Goal: Task Accomplishment & Management: Use online tool/utility

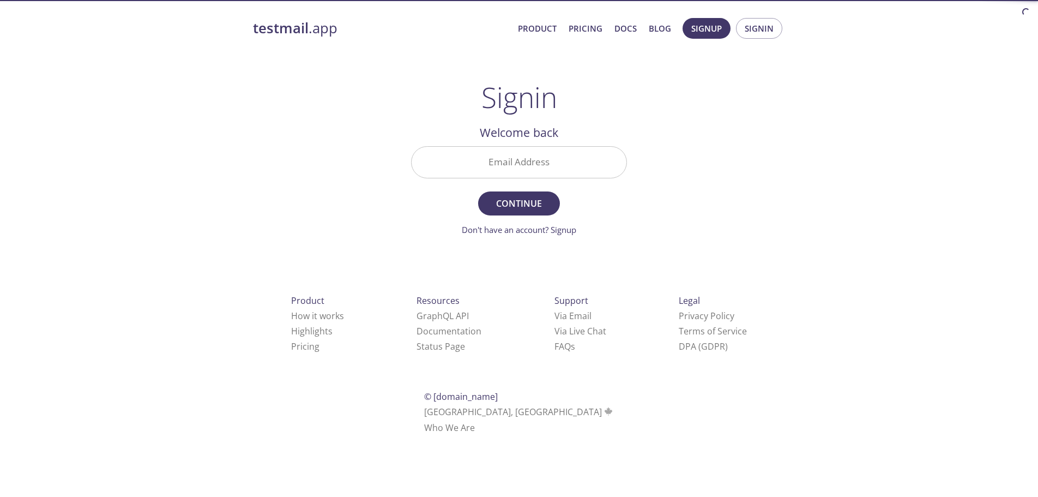
click at [515, 154] on input "Email Address" at bounding box center [519, 162] width 215 height 31
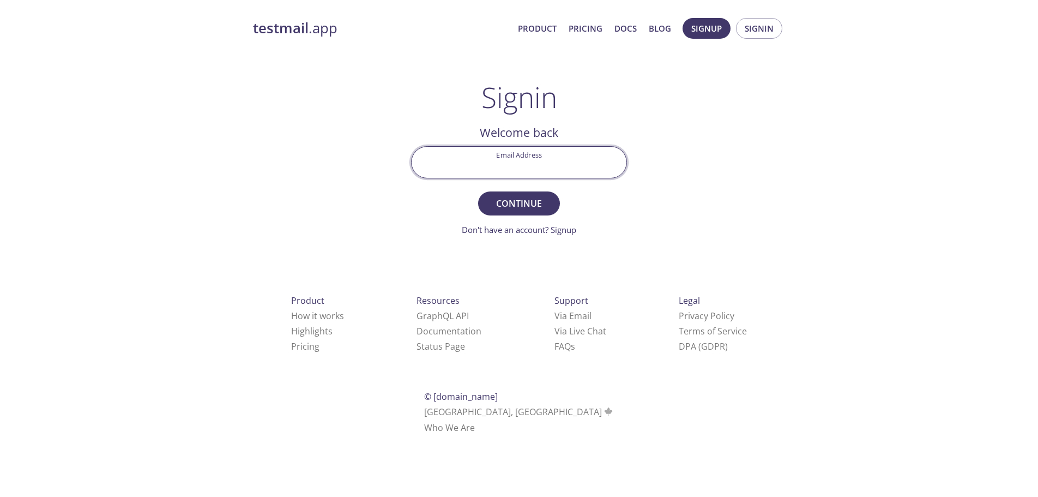
click at [514, 166] on input "Email Address" at bounding box center [519, 162] width 215 height 31
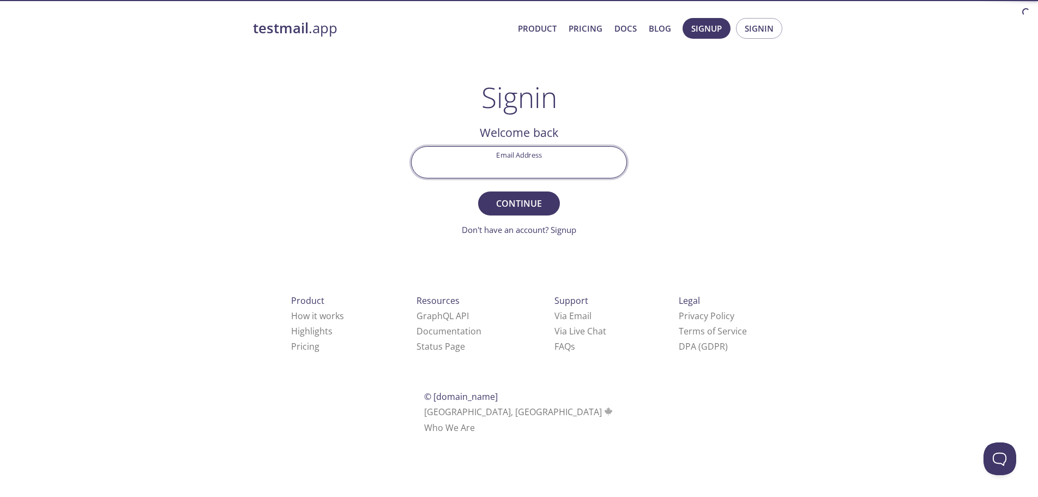
type input "[EMAIL_ADDRESS][DOMAIN_NAME]"
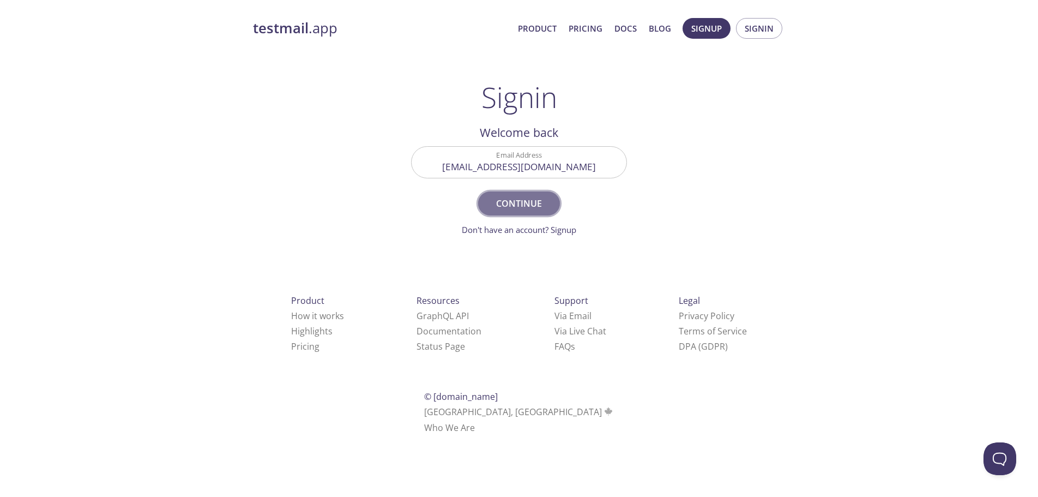
click at [537, 214] on button "Continue" at bounding box center [519, 203] width 82 height 24
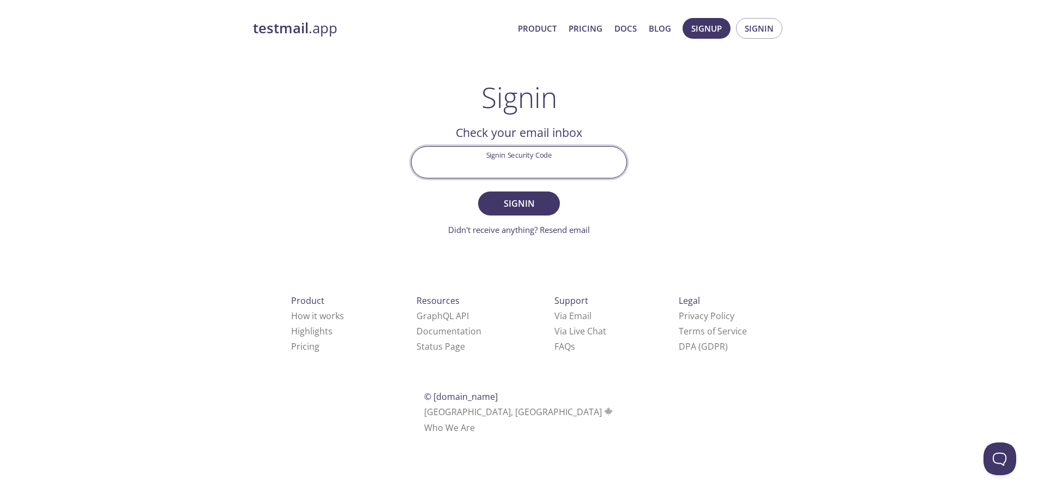
paste input "7RYTJHS"
type input "7RYTJHS"
click at [545, 204] on span "Signin" at bounding box center [519, 203] width 58 height 15
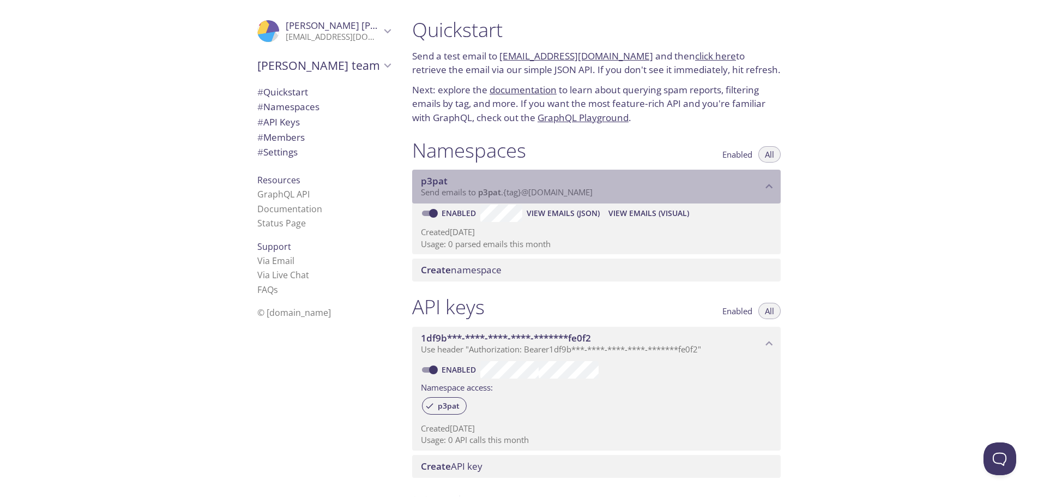
drag, startPoint x: 481, startPoint y: 189, endPoint x: 601, endPoint y: 192, distance: 120.5
click at [601, 192] on p "Send emails to p3pat . {tag} @[DOMAIN_NAME]" at bounding box center [591, 192] width 341 height 11
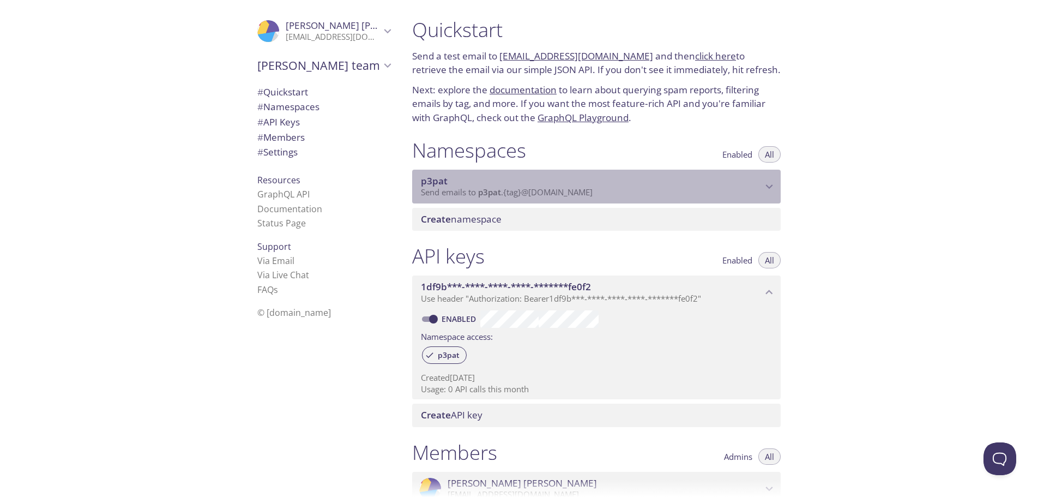
click at [593, 186] on span "Send emails to p3pat . {tag} @[DOMAIN_NAME]" at bounding box center [507, 191] width 172 height 11
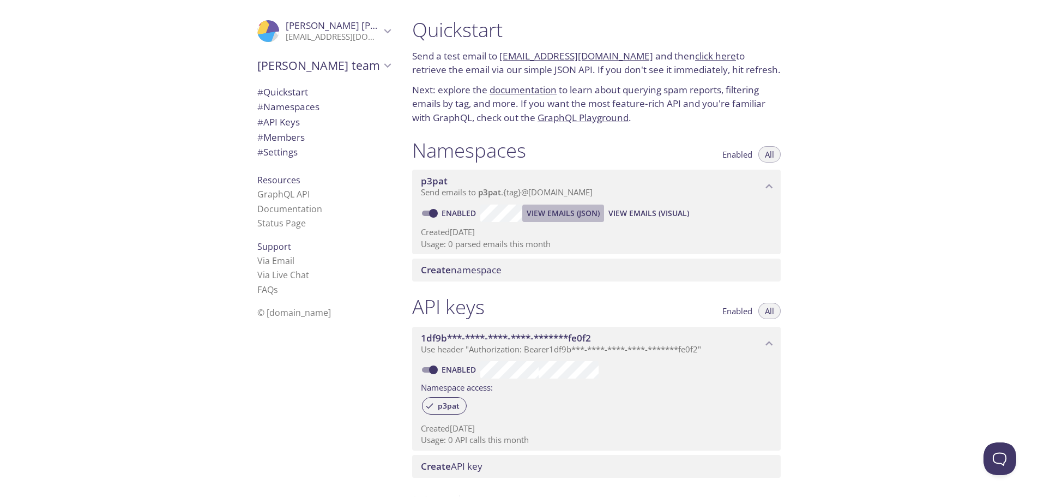
click at [563, 211] on span "View Emails (JSON)" at bounding box center [563, 213] width 73 height 13
click at [570, 207] on span "View Emails (JSON)" at bounding box center [563, 213] width 73 height 13
